Goal: Task Accomplishment & Management: Manage account settings

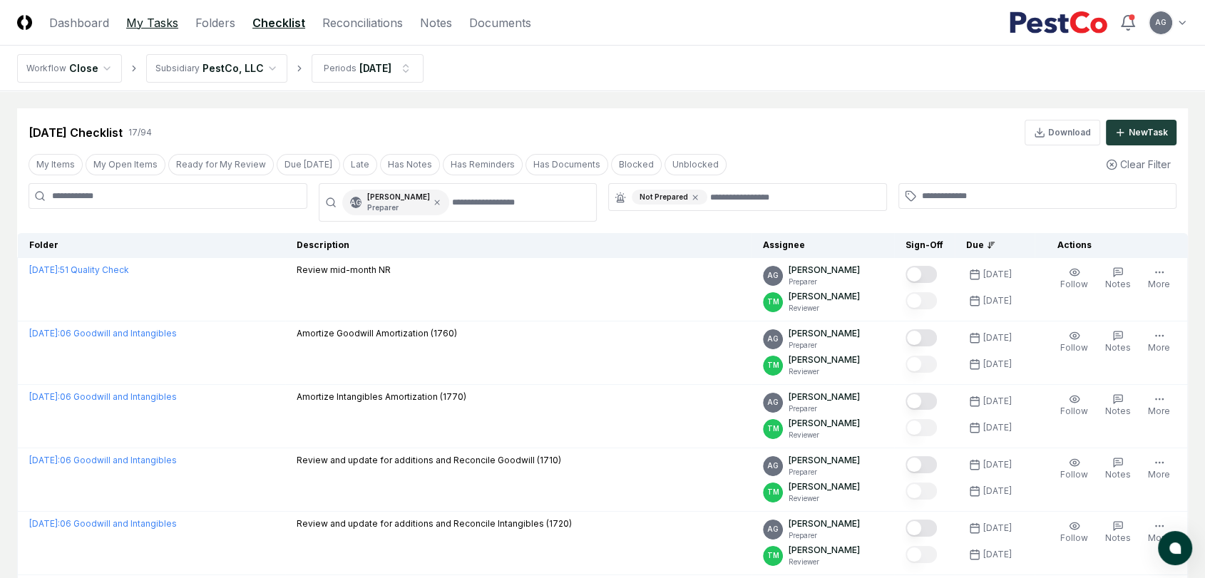
click at [131, 24] on link "My Tasks" at bounding box center [152, 22] width 52 height 17
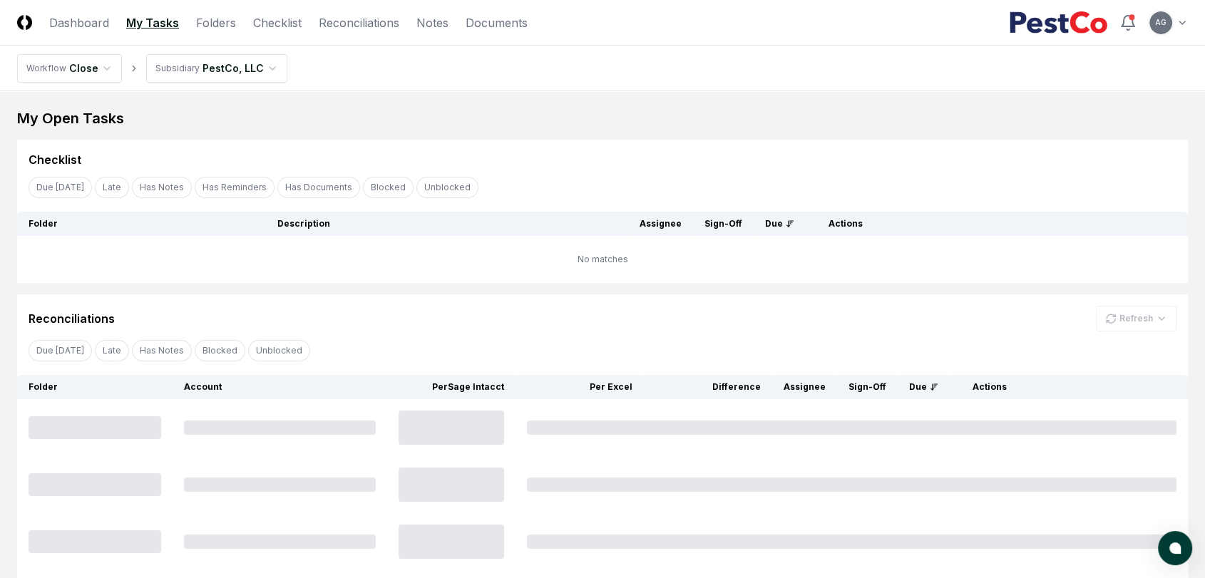
click at [676, 72] on nav "Workflow Close Subsidiary PestCo, LLC" at bounding box center [602, 69] width 1205 height 46
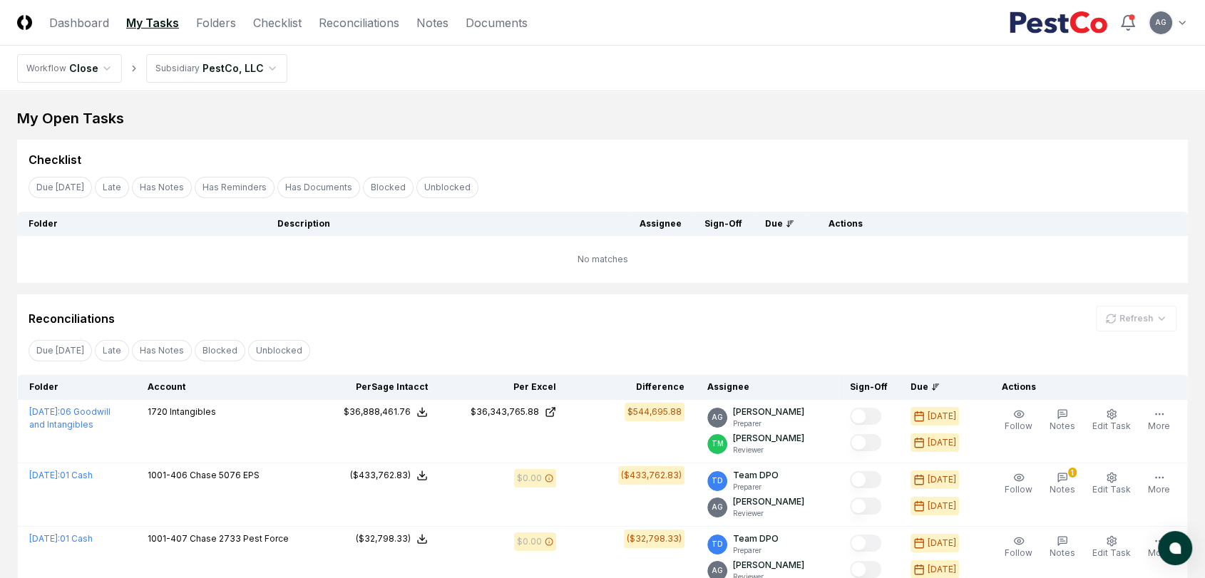
click at [484, 272] on td "No matches" at bounding box center [602, 259] width 1171 height 47
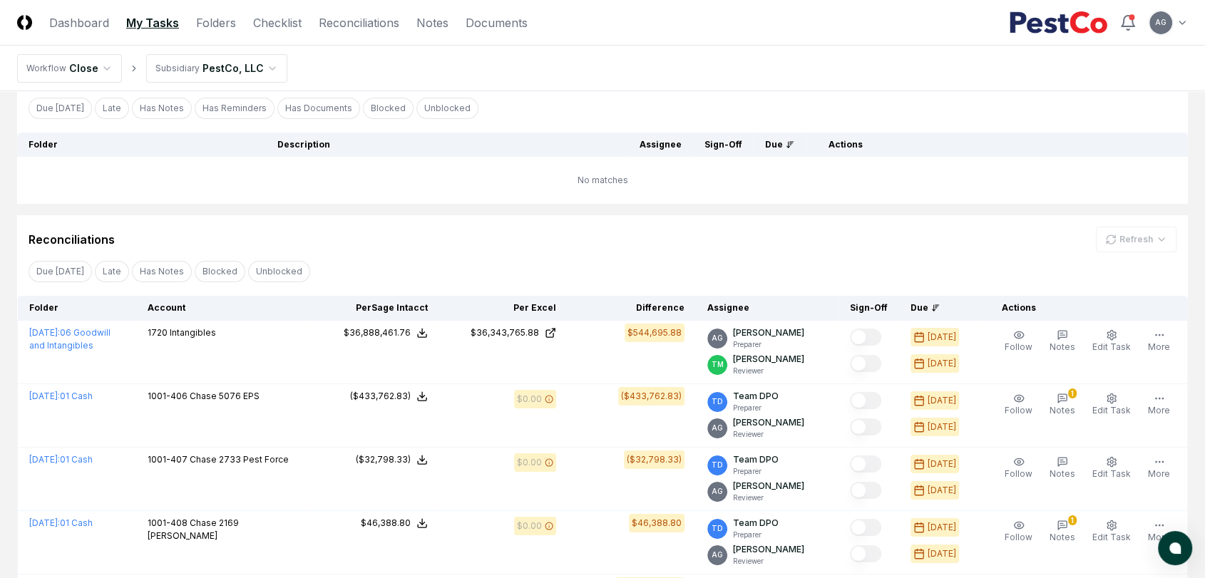
click at [471, 235] on div "Reconciliations Refresh" at bounding box center [603, 240] width 1148 height 26
click at [565, 184] on td "No matches" at bounding box center [602, 180] width 1171 height 47
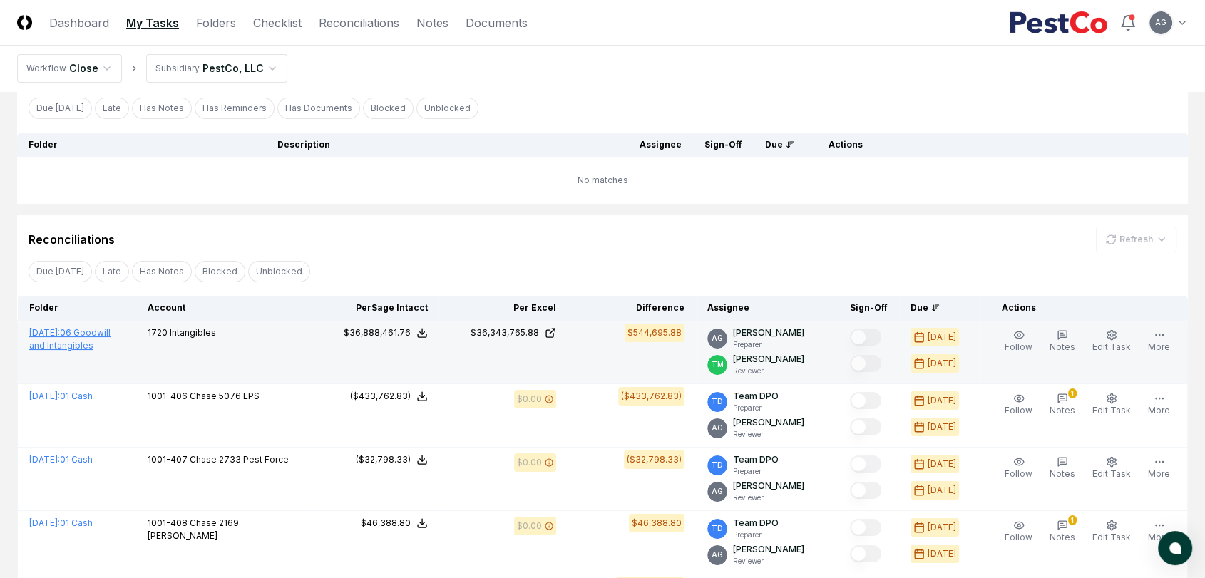
click at [111, 336] on link "July 2025 : 06 Goodwill and Intangibles" at bounding box center [69, 339] width 81 height 24
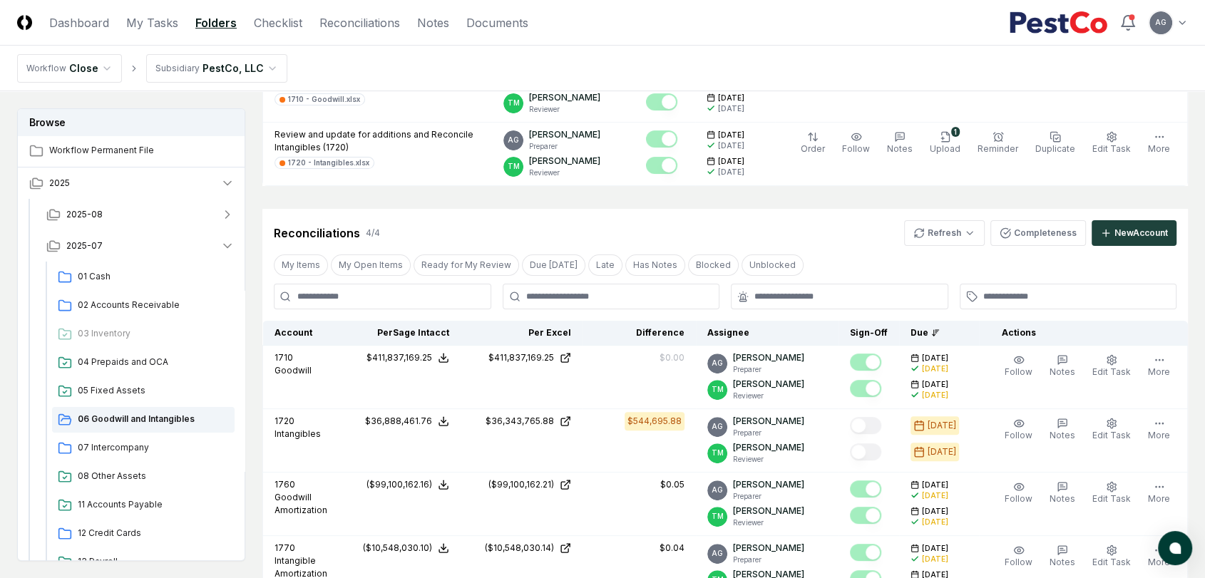
scroll to position [396, 0]
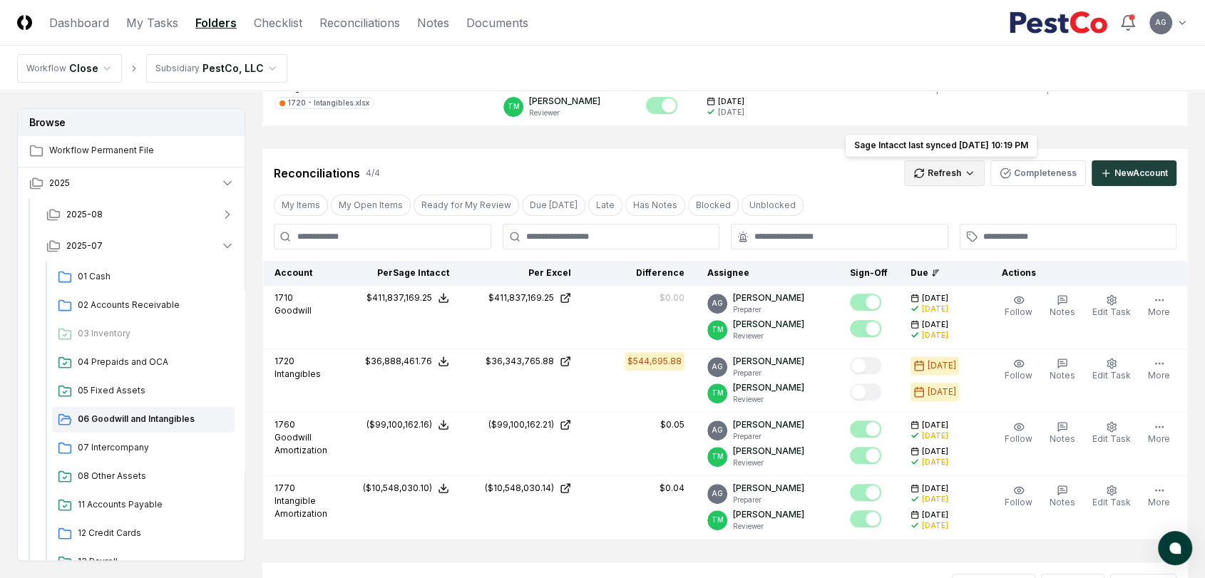
click at [964, 175] on html "CloseCore Dashboard My Tasks Folders Checklist Reconciliations Notes Documents …" at bounding box center [602, 246] width 1205 height 1285
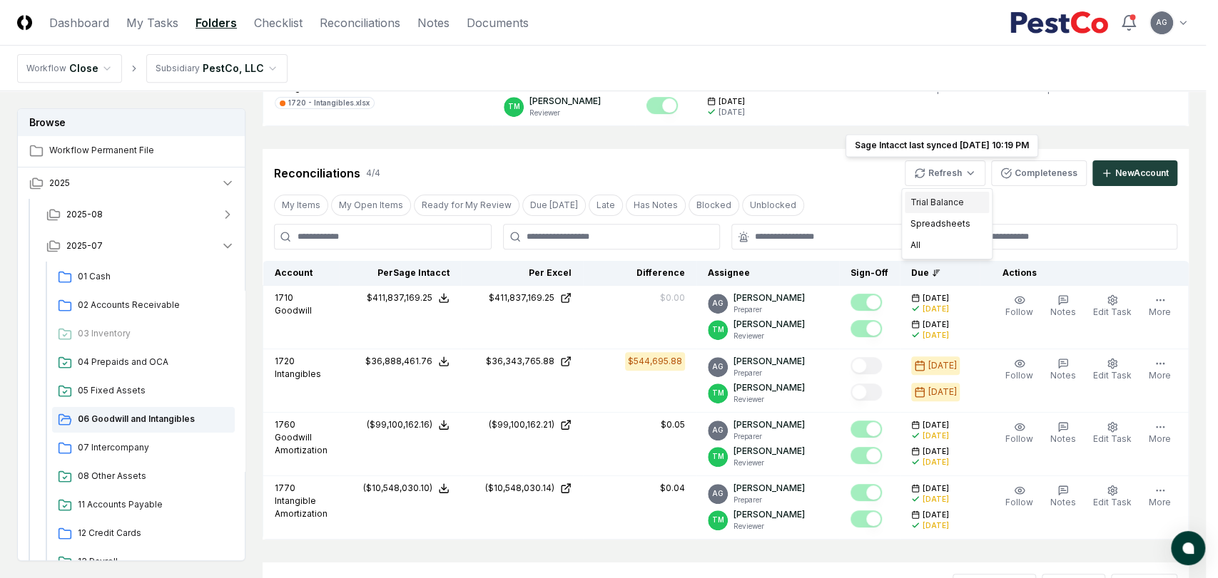
click at [954, 198] on div "Trial Balance" at bounding box center [946, 202] width 84 height 21
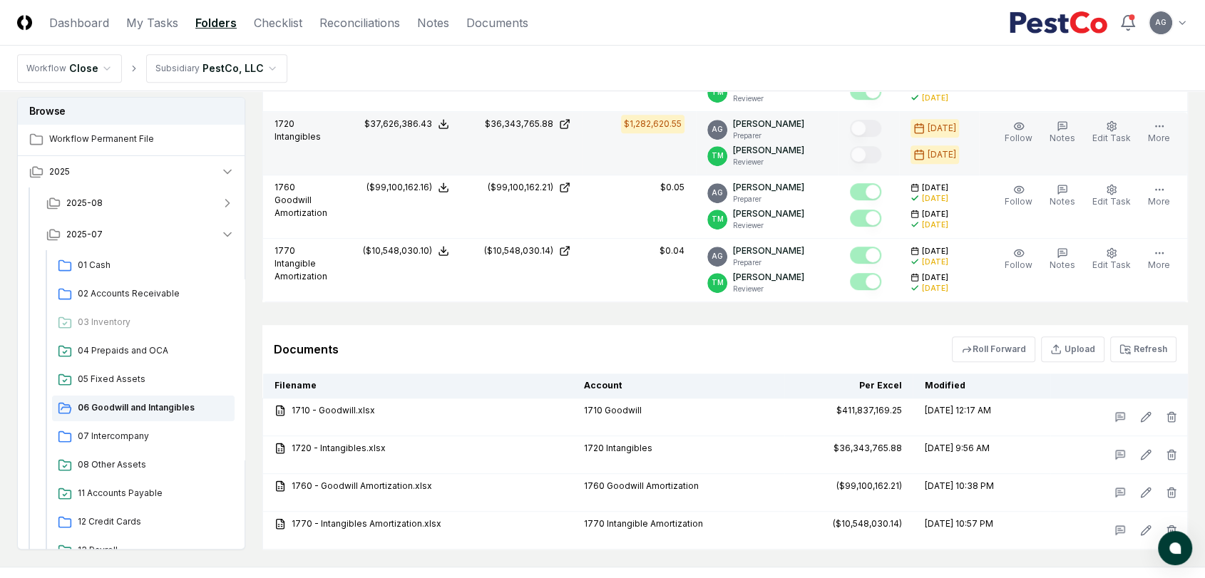
scroll to position [633, 0]
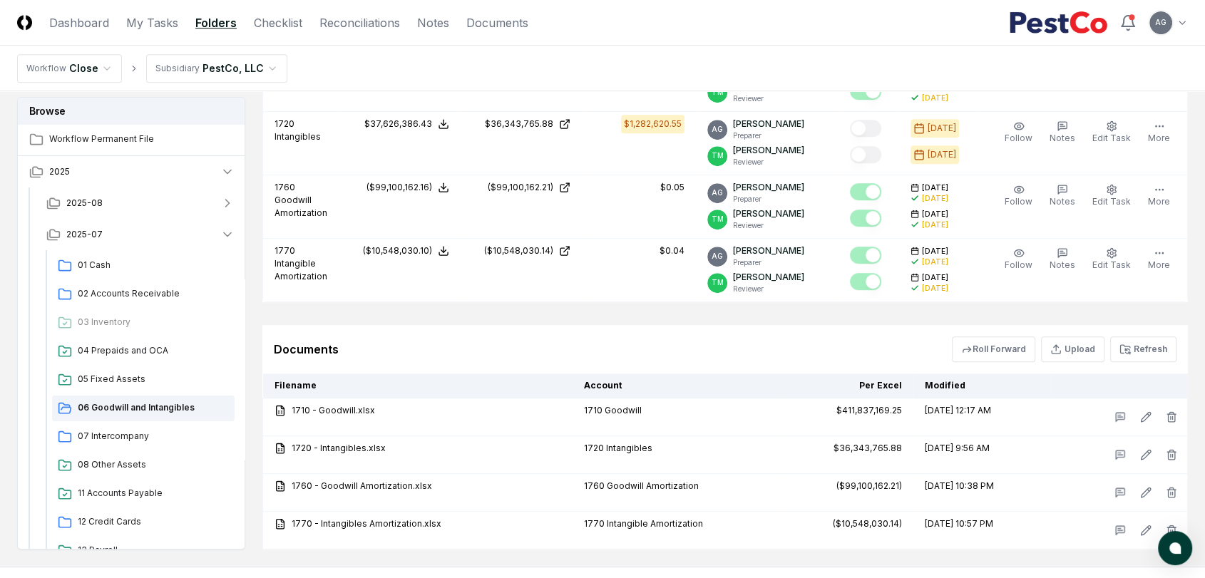
click at [578, 337] on div "Documents Roll Forward Upload Refresh" at bounding box center [725, 350] width 903 height 26
click at [1151, 348] on button "Refresh" at bounding box center [1144, 350] width 66 height 26
click at [1157, 349] on button "Refresh" at bounding box center [1144, 350] width 66 height 26
click at [1164, 347] on button "Refresh" at bounding box center [1144, 350] width 66 height 26
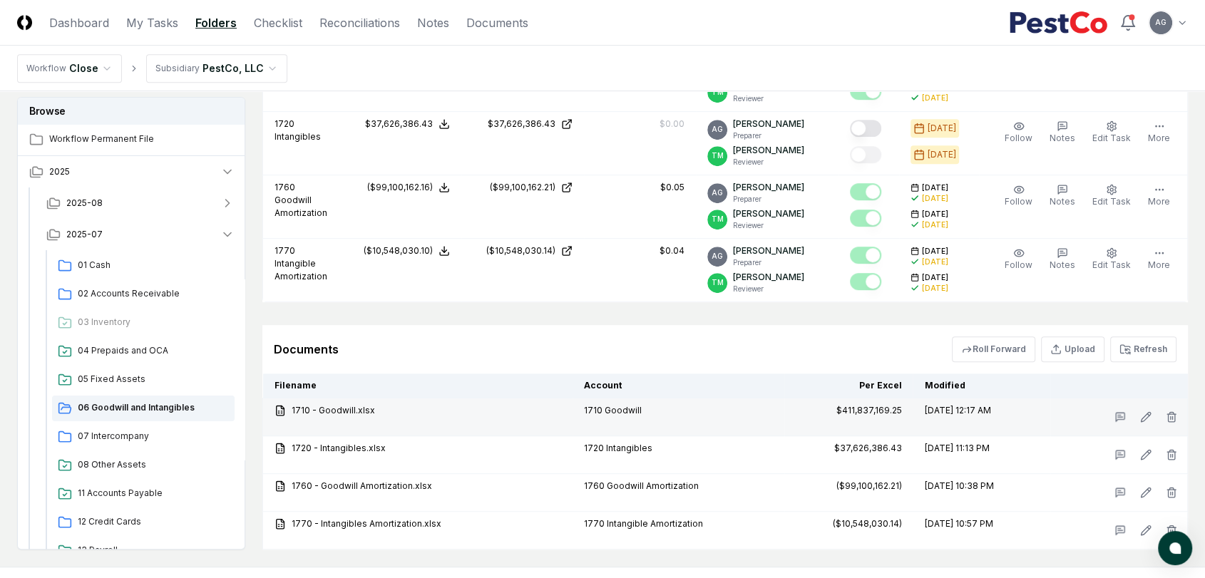
scroll to position [554, 0]
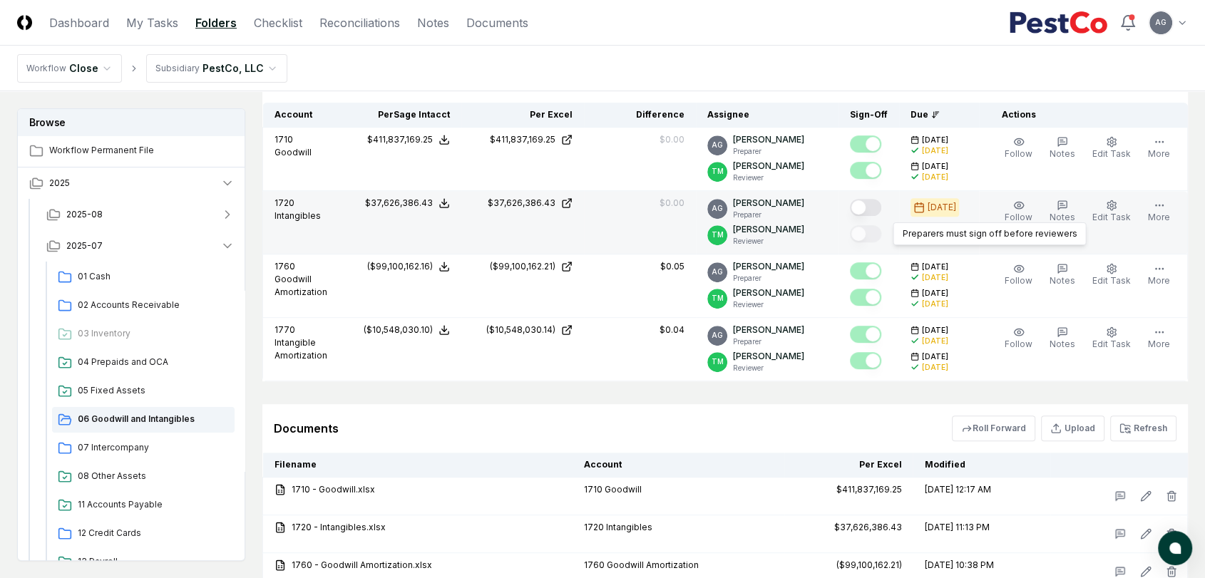
click at [879, 209] on button "Mark complete" at bounding box center [865, 207] width 31 height 17
click at [742, 417] on div "Documents Roll Forward Upload Refresh" at bounding box center [725, 429] width 903 height 26
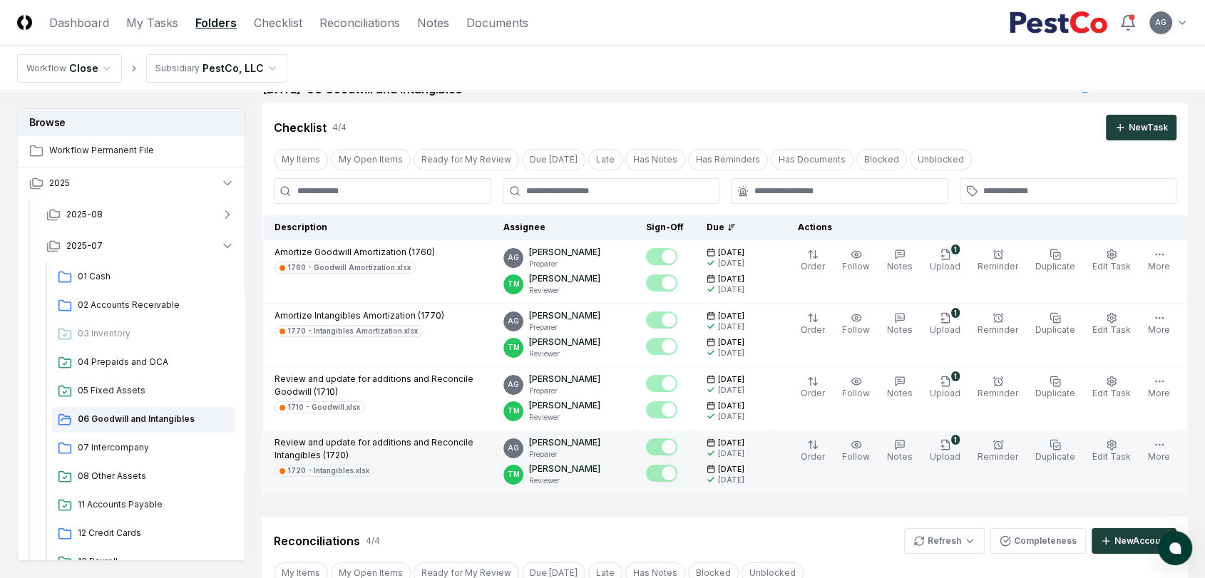
scroll to position [0, 0]
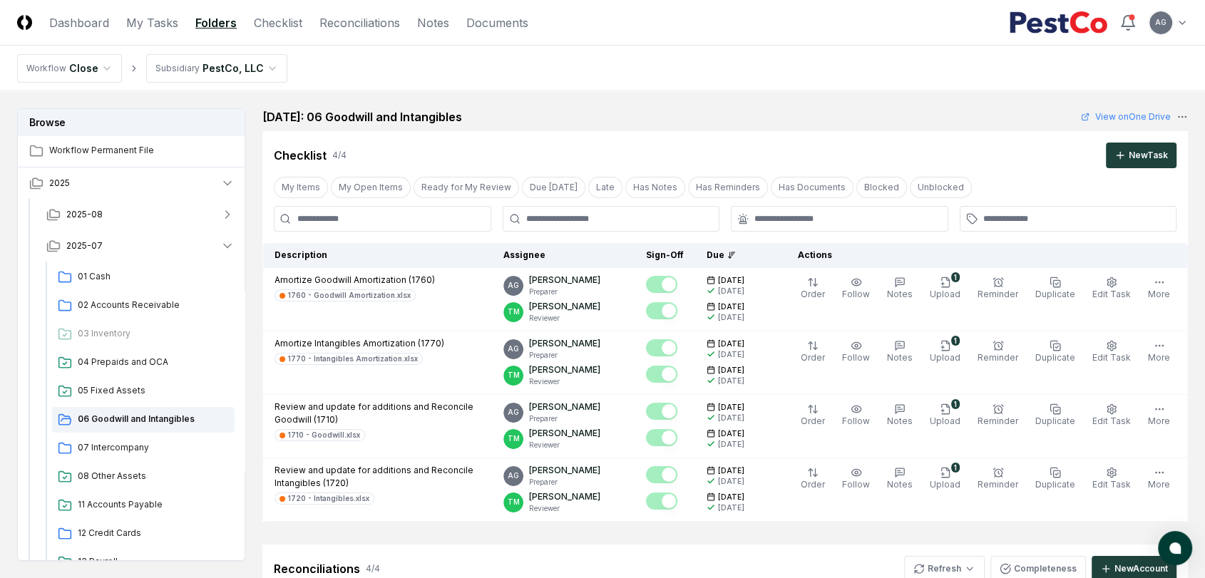
click at [702, 83] on nav "Workflow Close Subsidiary PestCo, LLC" at bounding box center [602, 69] width 1205 height 46
click at [707, 66] on nav "Workflow Close Subsidiary PestCo, LLC" at bounding box center [602, 69] width 1205 height 46
click at [148, 27] on link "My Tasks" at bounding box center [152, 22] width 52 height 17
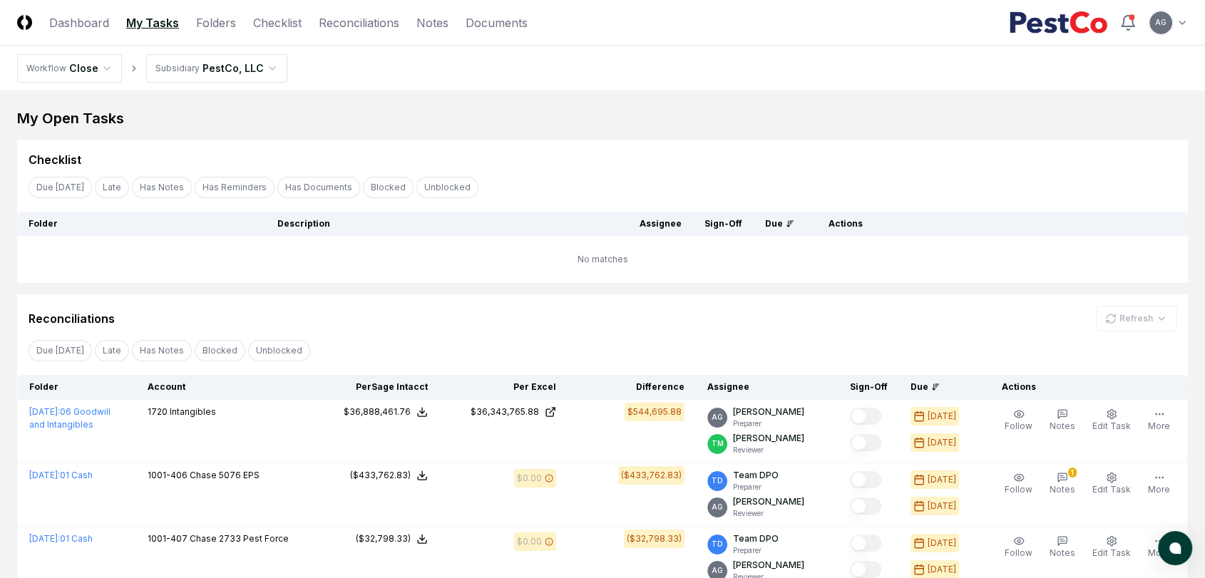
click at [272, 19] on link "Checklist" at bounding box center [277, 22] width 49 height 17
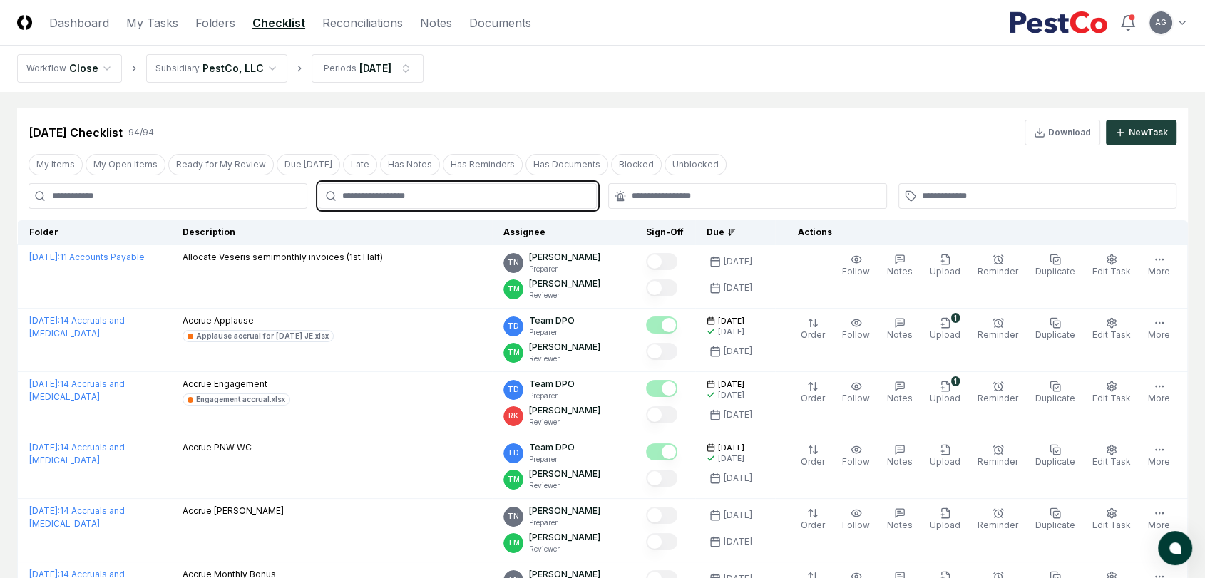
click at [445, 191] on input "text" at bounding box center [465, 196] width 246 height 13
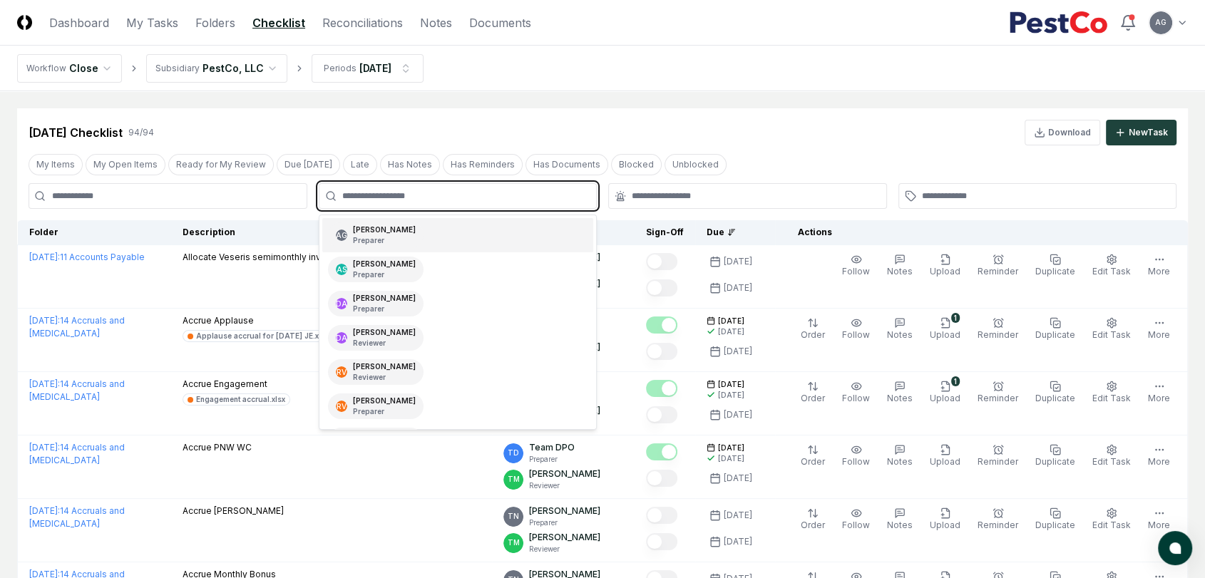
click at [451, 240] on div "AG Angelique Cotez Garcia Preparer" at bounding box center [458, 235] width 272 height 34
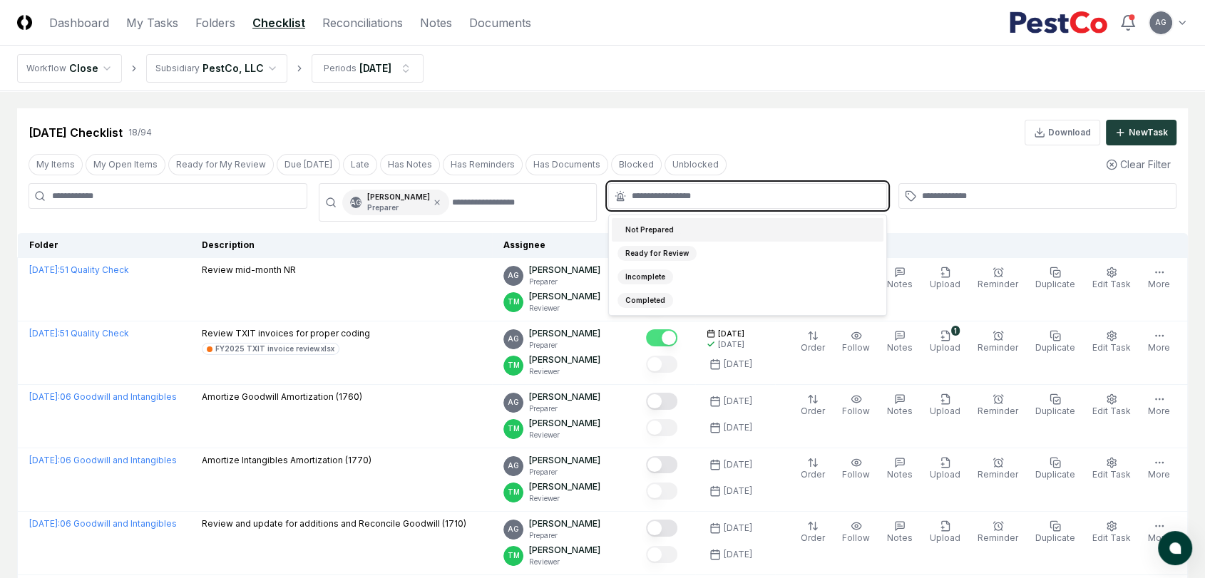
click at [680, 197] on input "text" at bounding box center [755, 196] width 246 height 13
click at [775, 70] on nav "Workflow Close Subsidiary PestCo, LLC Periods Aug 2025" at bounding box center [602, 69] width 1205 height 46
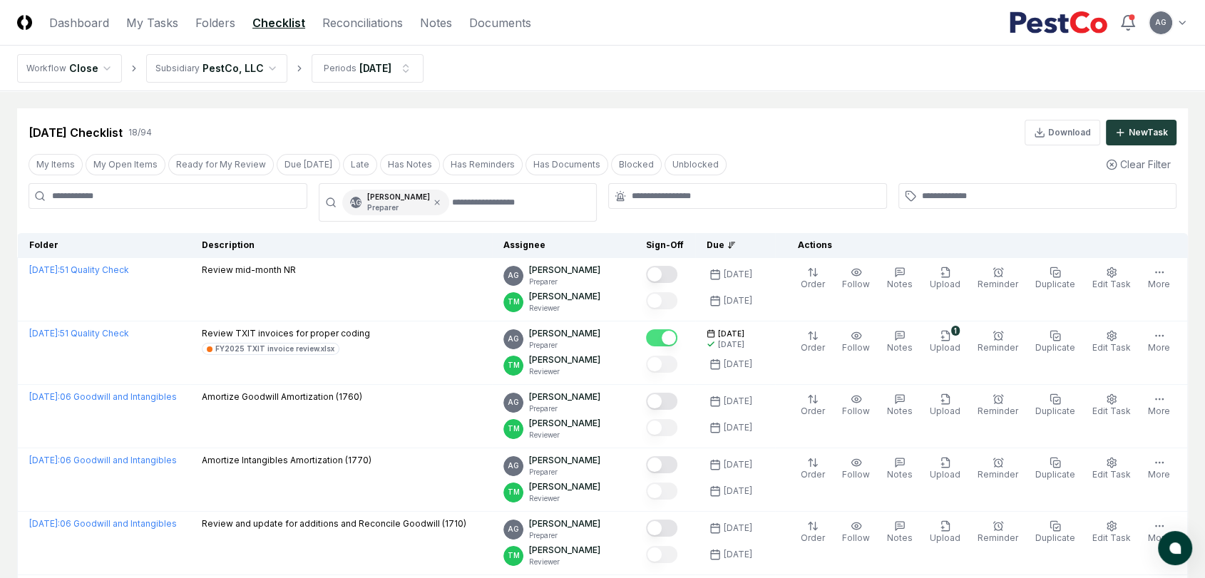
click at [760, 128] on div "Aug 2025 Checklist 18 / 94 Download New Task" at bounding box center [603, 133] width 1148 height 26
click at [753, 123] on div "Aug 2025 Checklist 18 / 94 Download New Task" at bounding box center [603, 133] width 1148 height 26
click at [822, 154] on div "My Items My Open Items Ready for My Review Due Today Late Has Notes Has Reminde…" at bounding box center [602, 164] width 1171 height 26
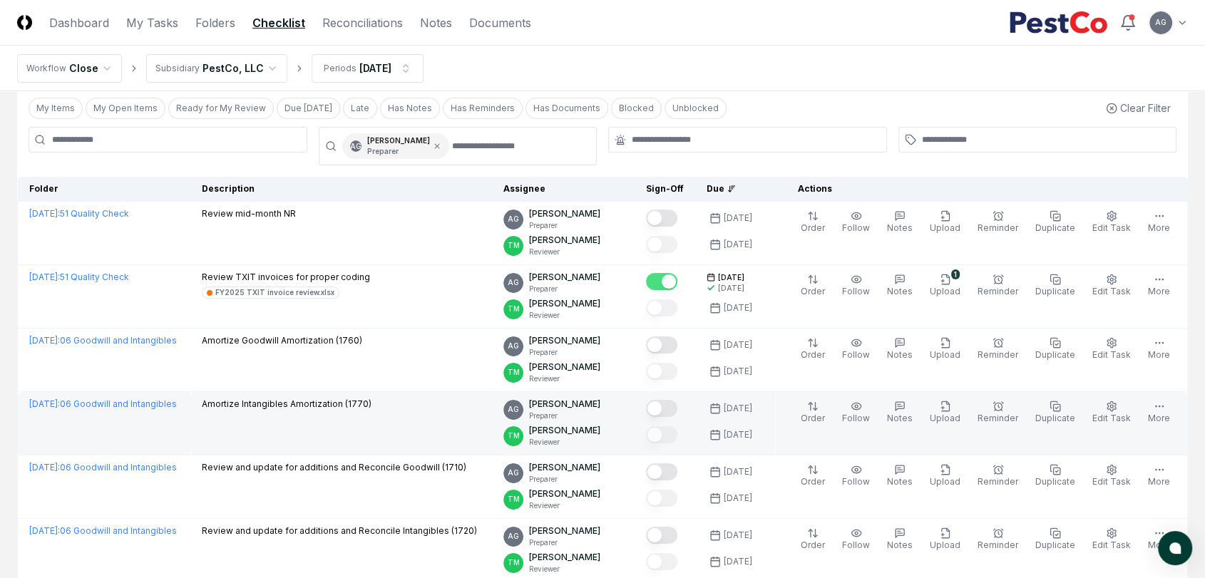
scroll to position [79, 0]
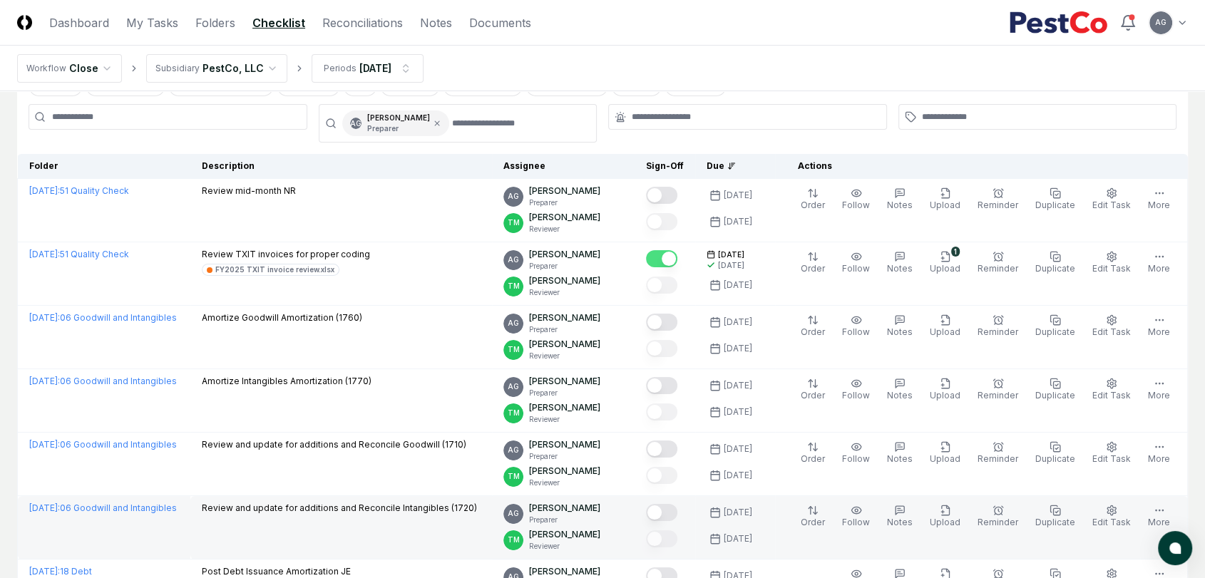
click at [384, 521] on td "Review and update for additions and Reconcile Intangibles (1720)" at bounding box center [341, 527] width 302 height 63
